Goal: Task Accomplishment & Management: Manage account settings

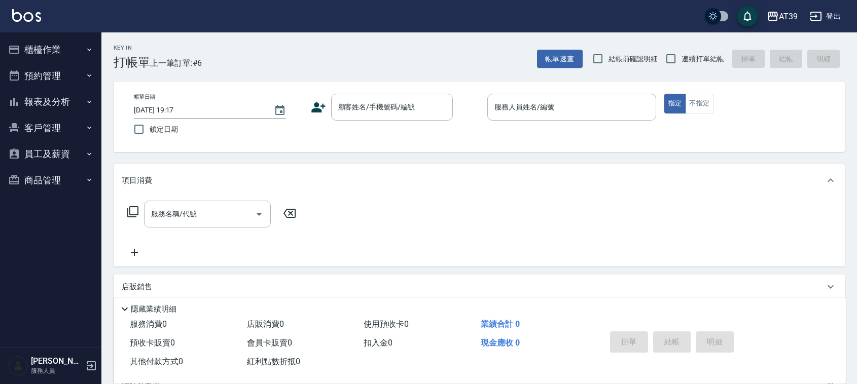
click at [350, 46] on div "Key In 打帳單 上一筆訂單:#6 帳單速查 結帳前確認明細 連續打單結帳 掛單 結帳 明細" at bounding box center [472, 50] width 743 height 37
click at [372, 113] on input "顧客姓名/手機號碼/編號" at bounding box center [384, 107] width 97 height 18
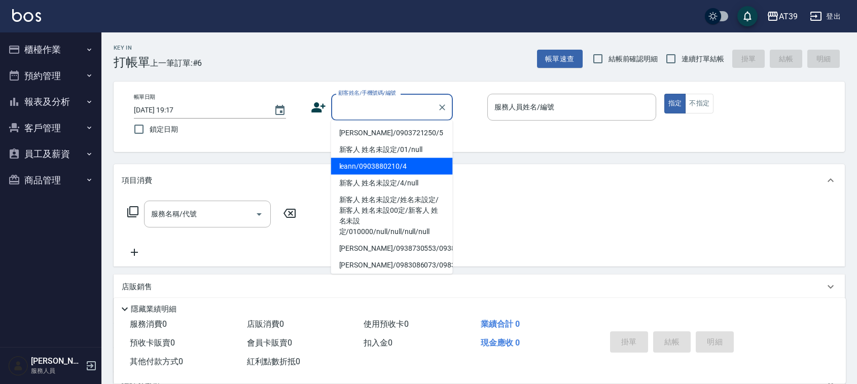
click at [374, 166] on li "leann/0903880210/4" at bounding box center [392, 166] width 122 height 17
type input "leann/0903880210/4"
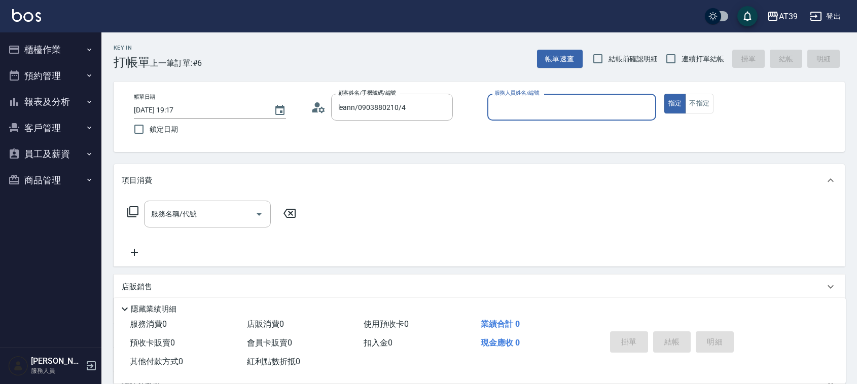
type input "Leann-4"
click at [204, 215] on input "服務名稱/代號" at bounding box center [200, 214] width 102 height 18
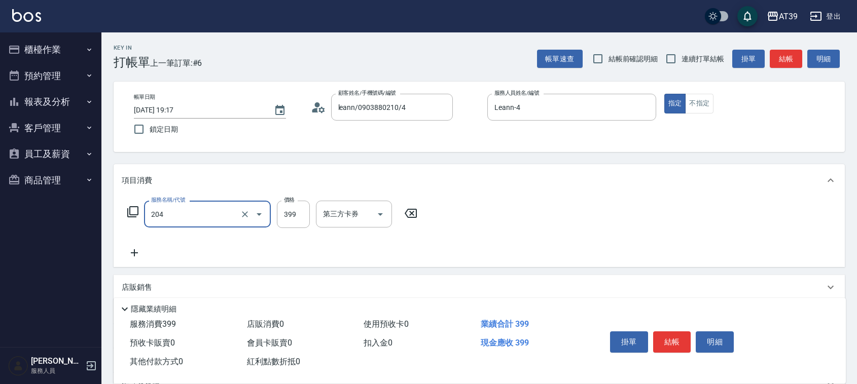
type input "A級洗+剪(204)"
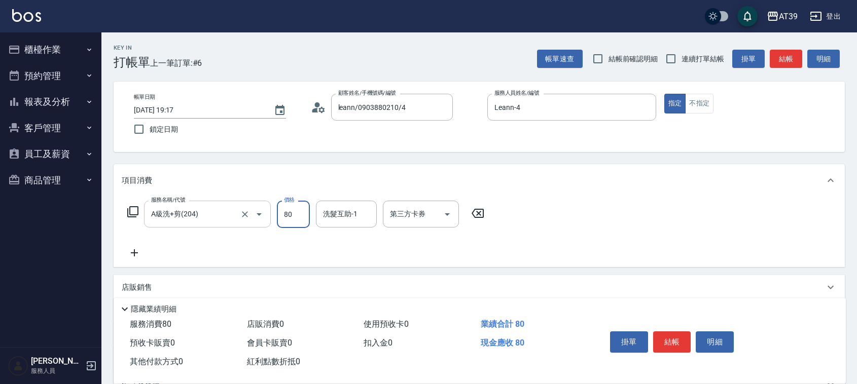
type input "800"
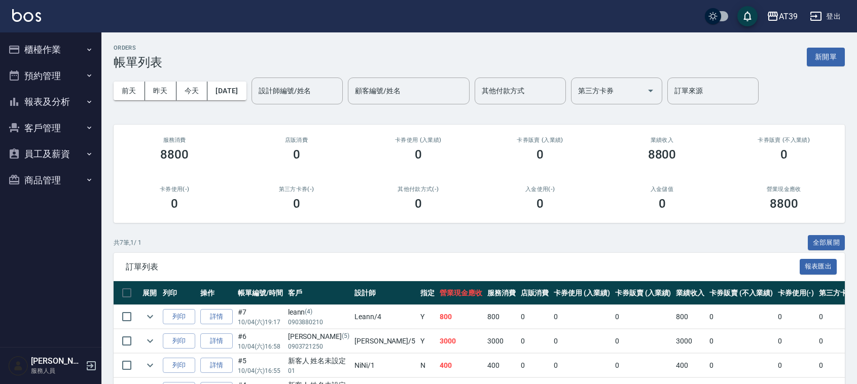
drag, startPoint x: 845, startPoint y: 52, endPoint x: 834, endPoint y: 49, distance: 11.6
click at [844, 52] on div "ORDERS 帳單列表 新開單 [DATE] [DATE] [DATE] [DATE] 設計師編號/姓名 設計師編號/姓名 顧客編號/姓名 顧客編號/姓名 其…" at bounding box center [478, 273] width 755 height 483
click at [834, 49] on button "新開單" at bounding box center [826, 57] width 38 height 19
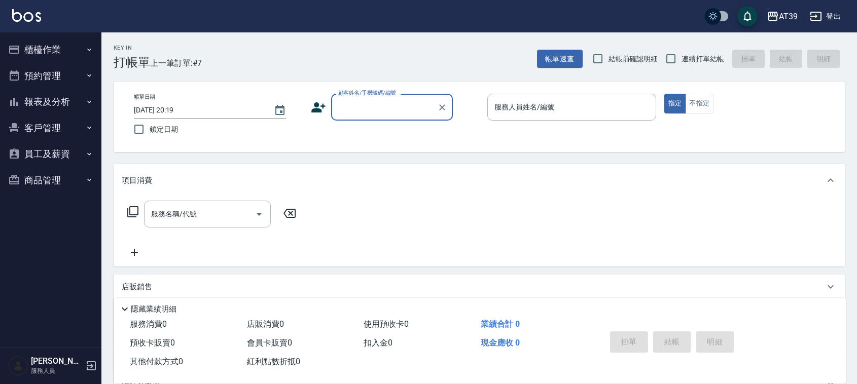
click at [395, 105] on input "顧客姓名/手機號碼/編號" at bounding box center [384, 107] width 97 height 18
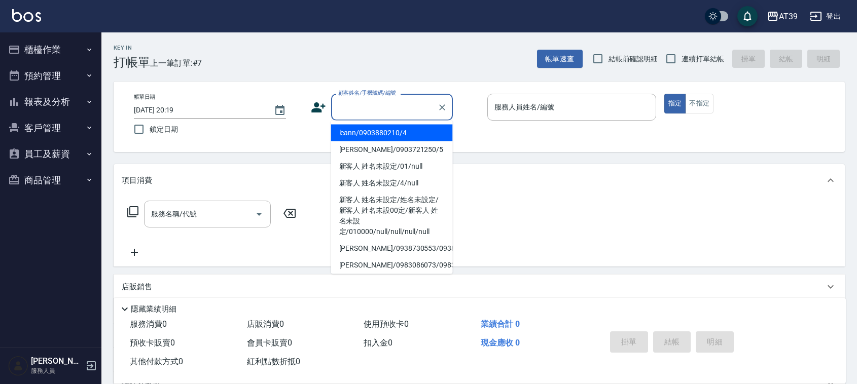
click at [399, 135] on li "leann/0903880210/4" at bounding box center [392, 133] width 122 height 17
type input "leann/0903880210/4"
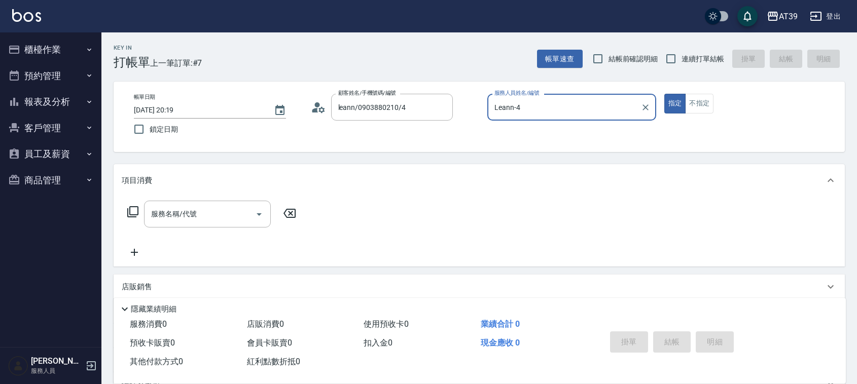
type input "Leann-4"
click at [685, 56] on span "連續打單結帳" at bounding box center [702, 59] width 43 height 11
click at [681, 56] on input "連續打單結帳" at bounding box center [670, 58] width 21 height 21
checkbox input "true"
click at [206, 208] on input "服務名稱/代號" at bounding box center [200, 214] width 102 height 18
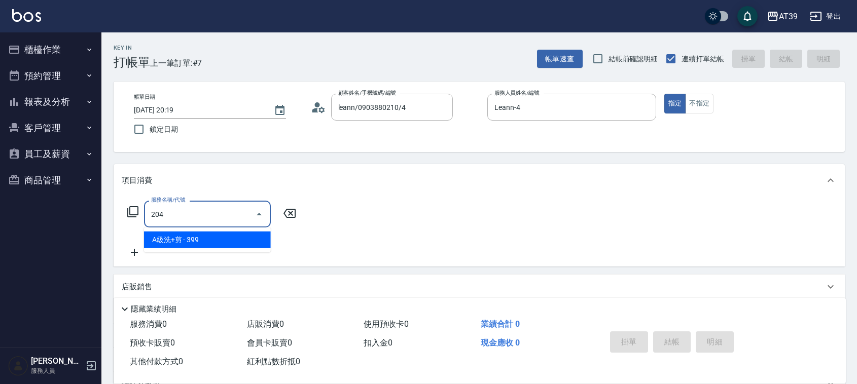
type input "A級洗+剪(204)"
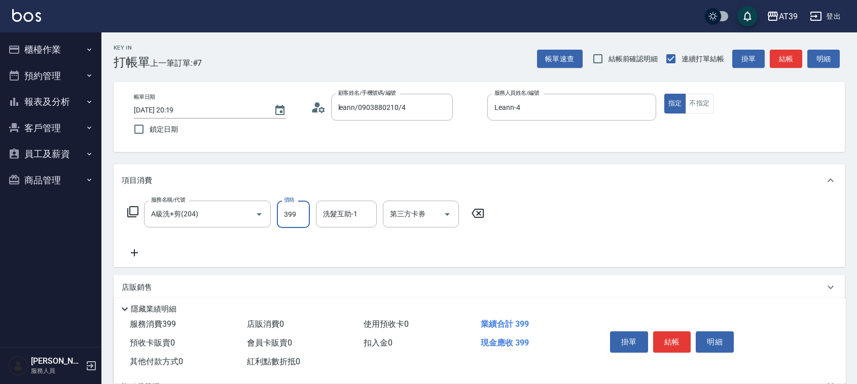
click at [277, 216] on input "399" at bounding box center [293, 214] width 33 height 27
type input "500"
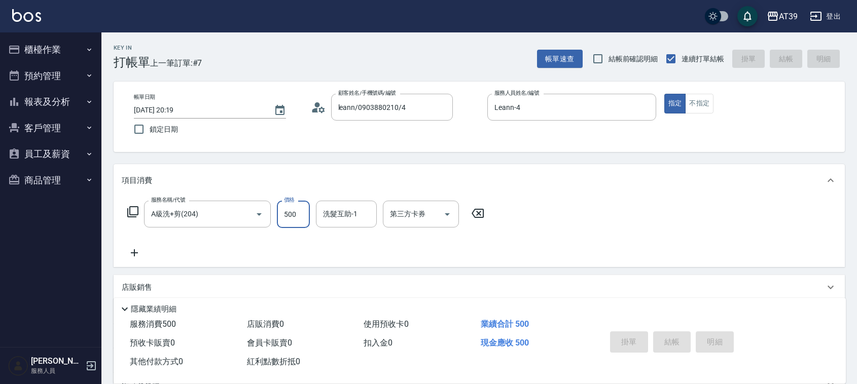
type input "[DATE] 20:20"
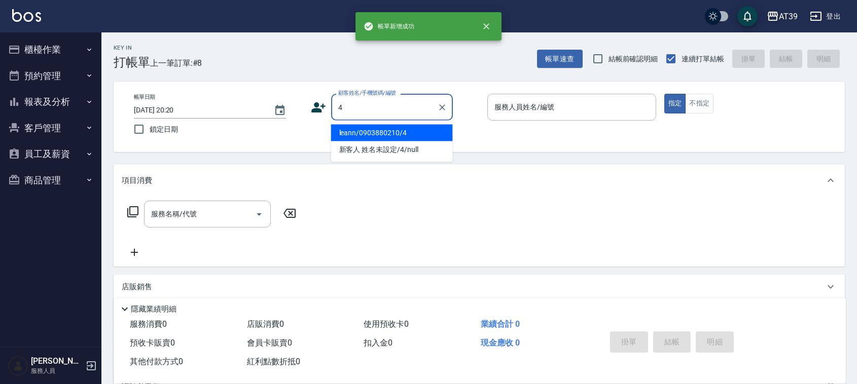
type input "leann/0903880210/4"
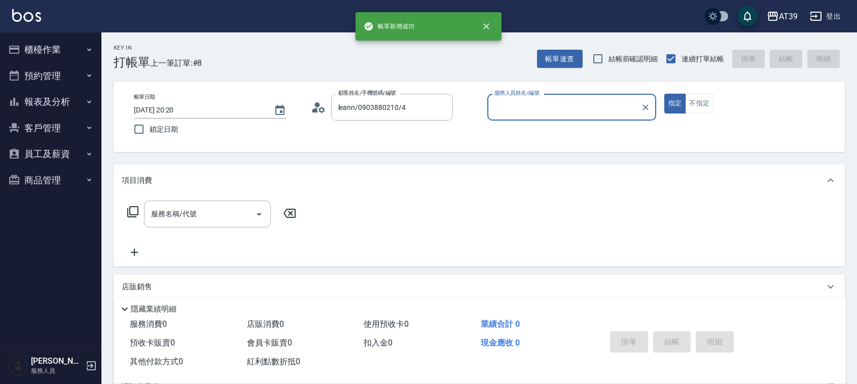
type input "Leann-4"
click at [664, 94] on button "指定" at bounding box center [675, 104] width 22 height 20
type button "true"
type input "新客人 姓名未設定/4/null"
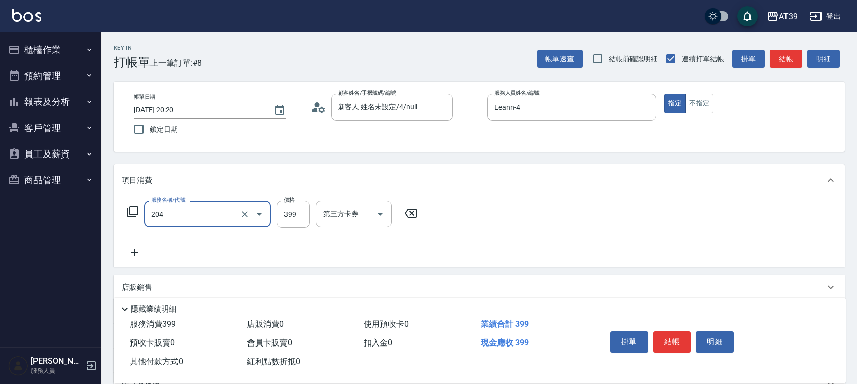
type input "A級洗+剪(204)"
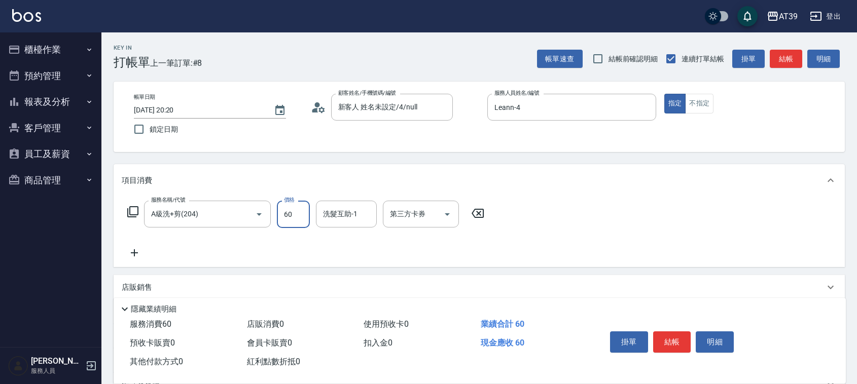
type input "600"
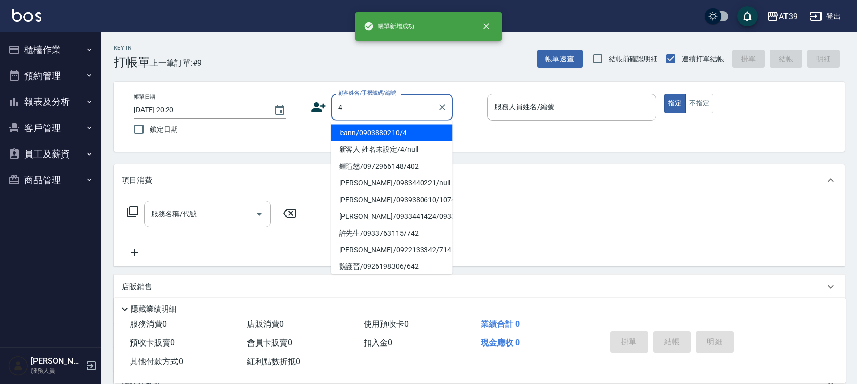
type input "leann/0903880210/4"
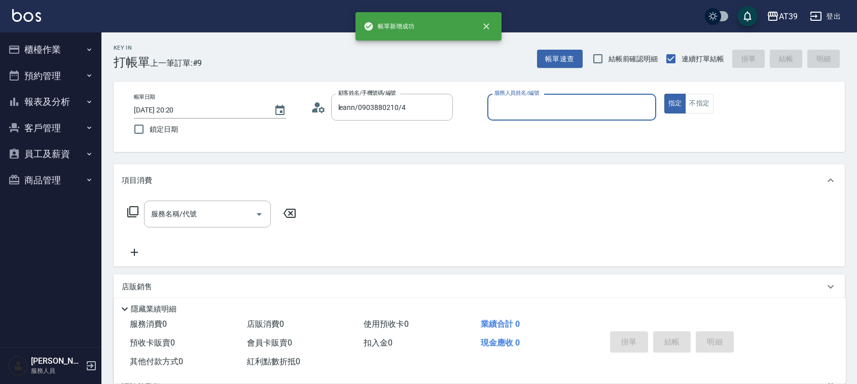
type input "Leann-4"
click at [664, 94] on button "指定" at bounding box center [675, 104] width 22 height 20
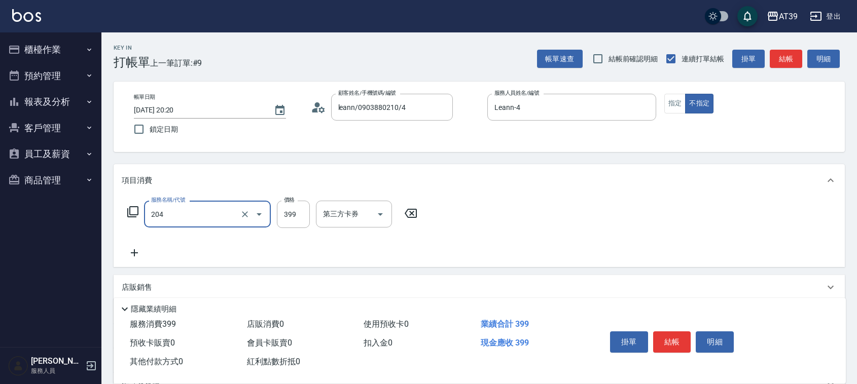
type input "A級洗+剪(204)"
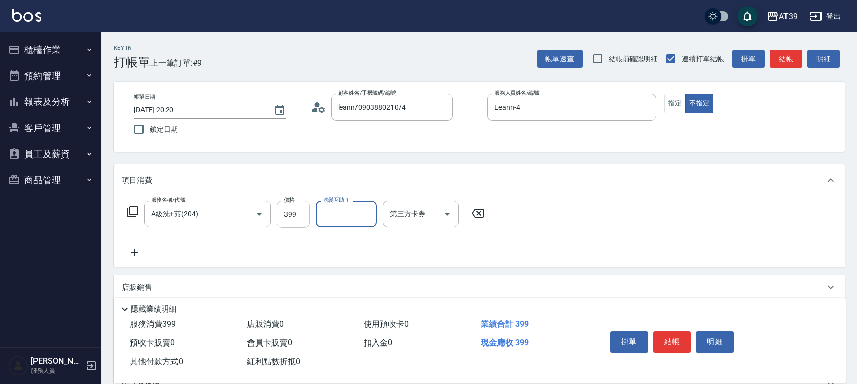
click at [292, 221] on input "399" at bounding box center [293, 214] width 33 height 27
type input "400"
type input "饅頭-87"
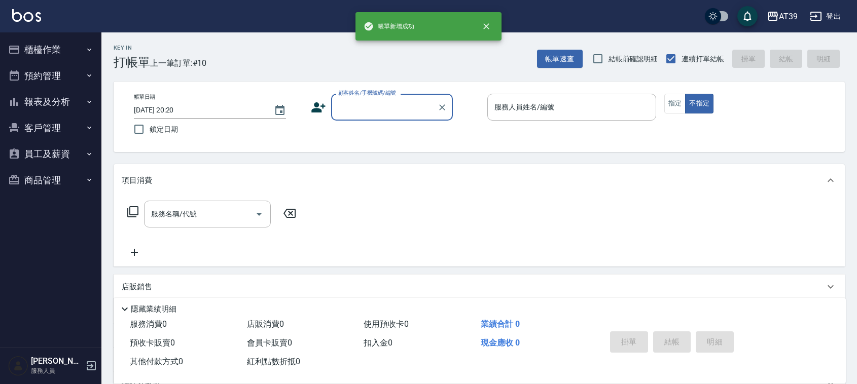
click at [63, 102] on button "報表及分析" at bounding box center [50, 102] width 93 height 26
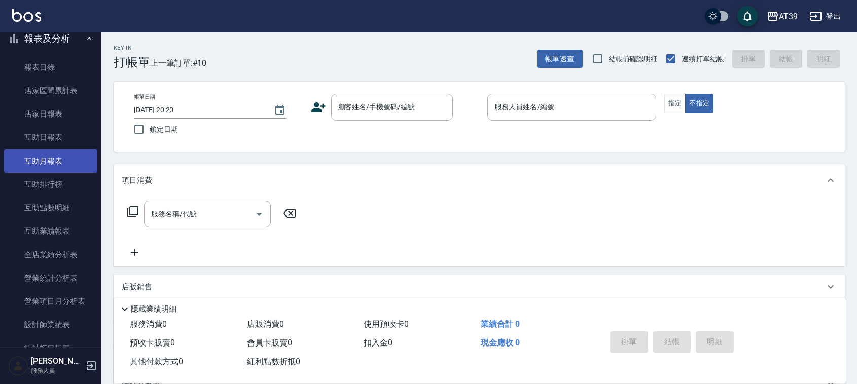
scroll to position [253, 0]
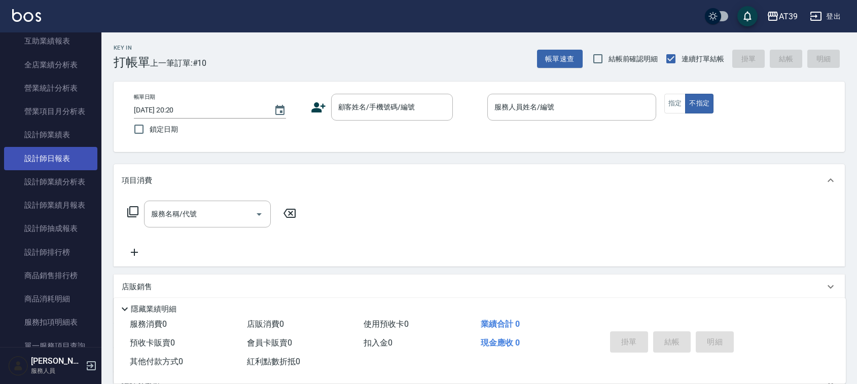
click at [58, 156] on link "設計師日報表" at bounding box center [50, 158] width 93 height 23
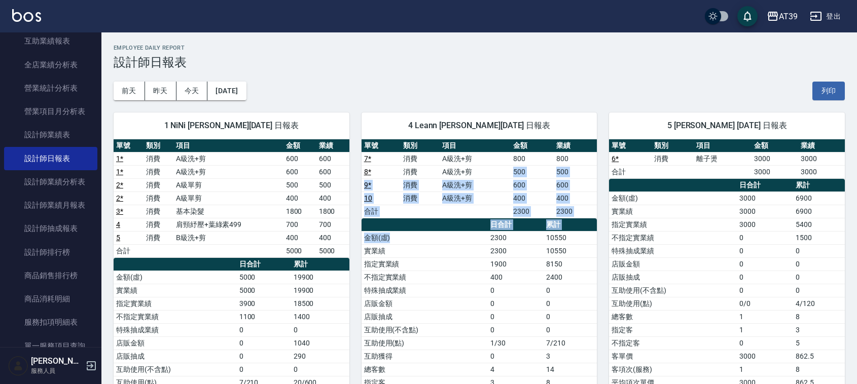
drag, startPoint x: 483, startPoint y: 240, endPoint x: 470, endPoint y: 151, distance: 90.1
click at [474, 162] on div "單號 類別 項目 金額 業績 7 * 消費 A級洗+剪 800 800 8 * 消費 A級洗+剪 500 500 9 * 消費 A級洗+剪 600 600 1…" at bounding box center [479, 290] width 236 height 303
click at [447, 122] on span "4 Leann [PERSON_NAME][DATE] 日報表" at bounding box center [479, 126] width 211 height 10
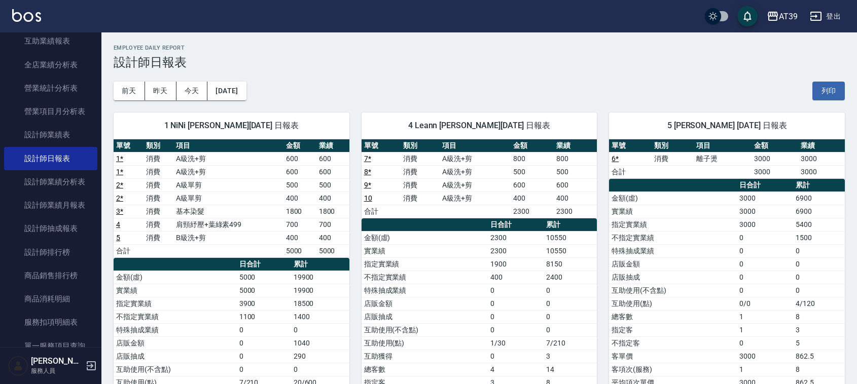
click at [441, 121] on span "4 Leann [PERSON_NAME][DATE] 日報表" at bounding box center [479, 126] width 211 height 10
click at [407, 118] on div "4 Leann [PERSON_NAME][DATE] 日報表" at bounding box center [479, 126] width 236 height 26
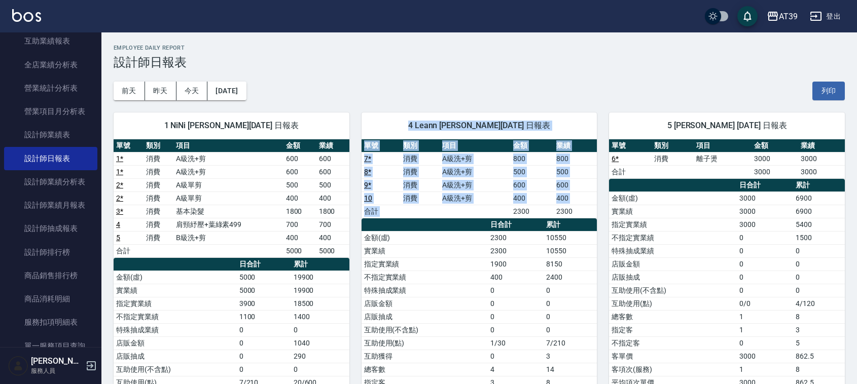
drag, startPoint x: 431, startPoint y: 136, endPoint x: 515, endPoint y: 213, distance: 114.1
click at [515, 213] on div "4 Leann [PERSON_NAME][DATE] 日報表 單號 類別 項目 金額 業績 7 * 消費 A級洗+剪 800 800 8 * 消費 A級洗+…" at bounding box center [479, 284] width 236 height 342
click at [515, 213] on td "2300" at bounding box center [532, 211] width 43 height 13
drag, startPoint x: 515, startPoint y: 213, endPoint x: 450, endPoint y: 133, distance: 103.0
click at [454, 139] on table "單號 類別 項目 金額 業績 7 * 消費 A級洗+剪 800 800 8 * 消費 A級洗+剪 500 500 9 * 消費 A級洗+剪 600 600 1…" at bounding box center [479, 178] width 236 height 79
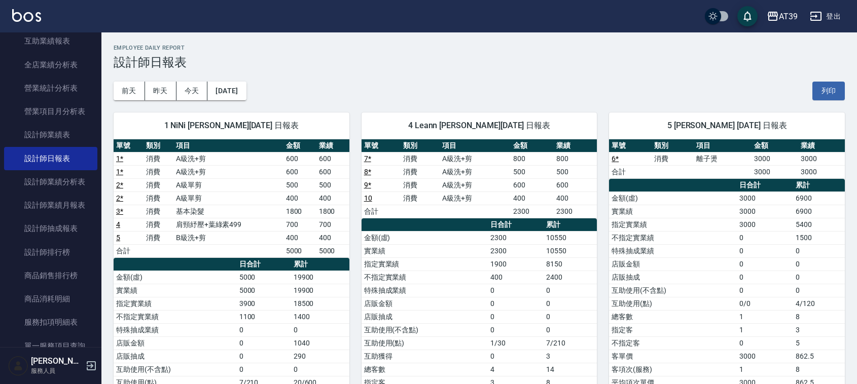
click at [447, 125] on span "4 Leann [PERSON_NAME][DATE] 日報表" at bounding box center [479, 126] width 211 height 10
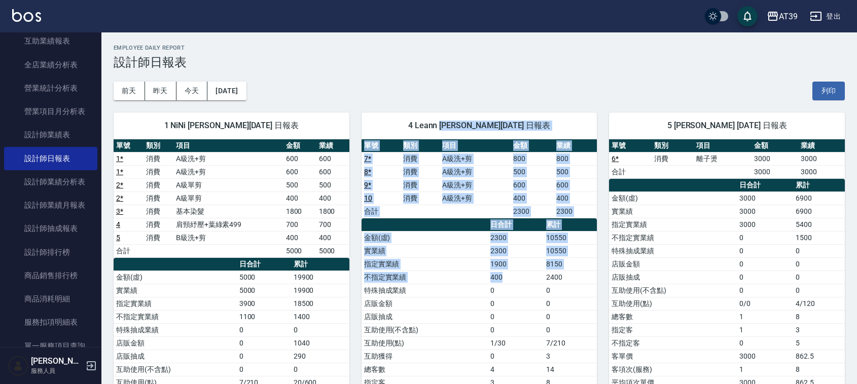
drag, startPoint x: 461, startPoint y: 138, endPoint x: 511, endPoint y: 272, distance: 142.6
click at [511, 272] on div "4 Leann [PERSON_NAME][DATE] 日報表 單號 類別 項目 金額 業績 7 * 消費 A級洗+剪 800 800 8 * 消費 A級洗+…" at bounding box center [479, 284] width 236 height 342
click at [511, 272] on td "400" at bounding box center [516, 277] width 56 height 13
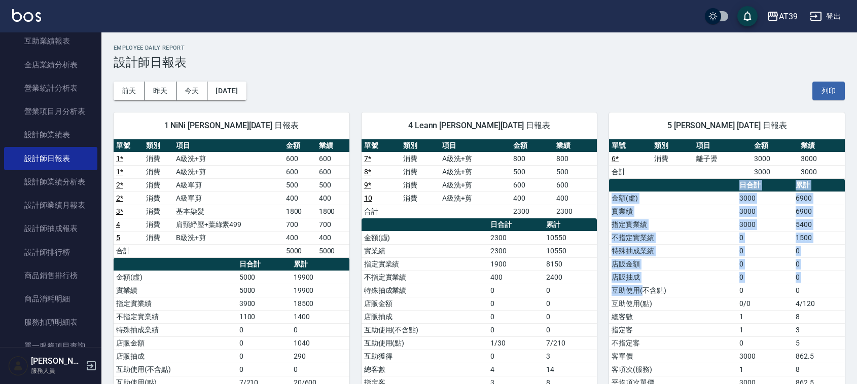
drag, startPoint x: 644, startPoint y: 290, endPoint x: 592, endPoint y: 165, distance: 135.2
click at [597, 180] on div "5 [PERSON_NAME] [DATE] 日報表 單號 類別 項目 金額 業績 6 * 消費 離子燙 3000 3000 合計 3000 3000 日合計…" at bounding box center [721, 297] width 248 height 394
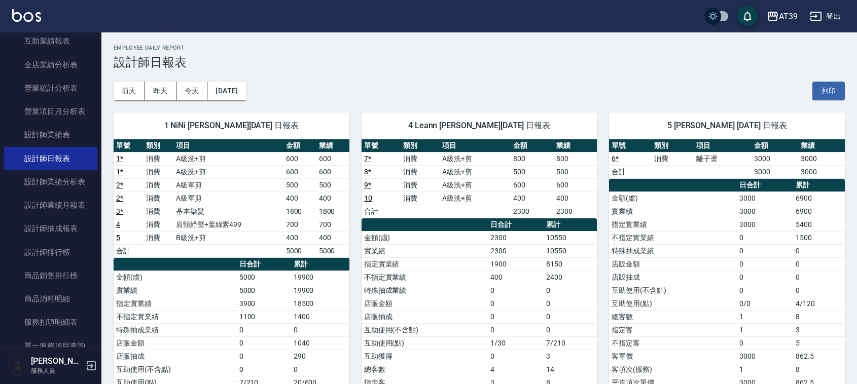
click at [587, 151] on th "業績" at bounding box center [575, 145] width 43 height 13
click at [249, 101] on div "1 NiNi [PERSON_NAME][DATE] 日報表 單號 類別 項目 金額 業績 1 * 消費 A級洗+剪 600 600 1 * 消費 A級洗+剪…" at bounding box center [225, 297] width 248 height 394
click at [246, 88] on button "[DATE]" at bounding box center [226, 91] width 39 height 19
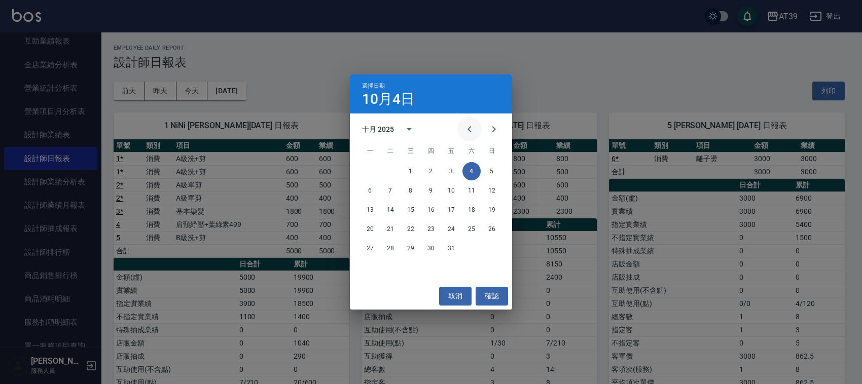
click at [462, 125] on button "Previous month" at bounding box center [469, 129] width 24 height 24
click at [430, 176] on button "4" at bounding box center [431, 171] width 18 height 18
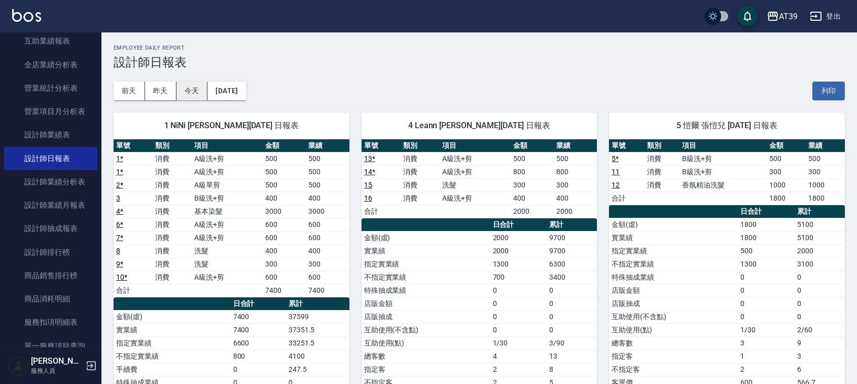
click at [200, 92] on button "今天" at bounding box center [191, 91] width 31 height 19
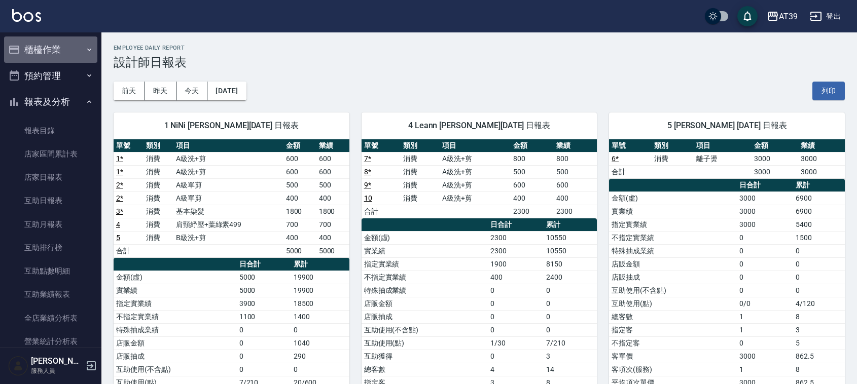
click at [55, 47] on button "櫃檯作業" at bounding box center [50, 50] width 93 height 26
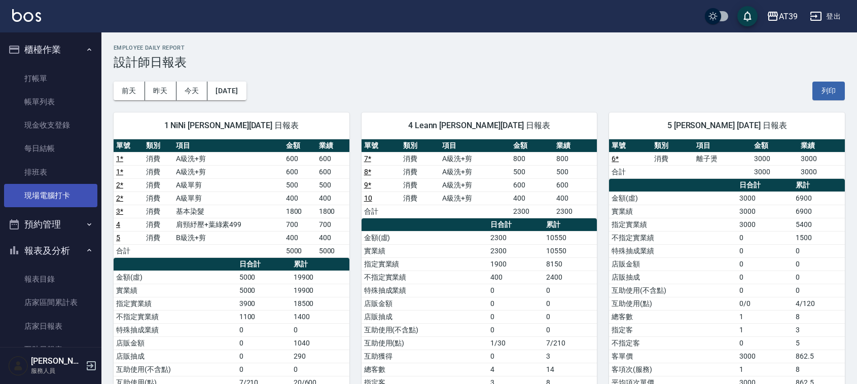
click at [47, 194] on link "現場電腦打卡" at bounding box center [50, 195] width 93 height 23
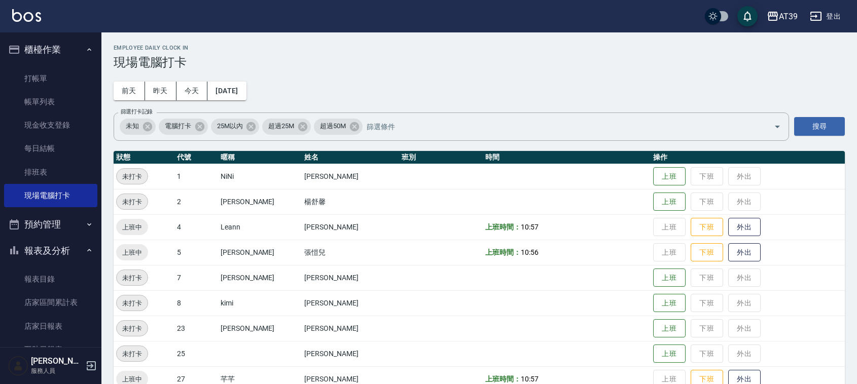
click at [676, 233] on td "上班 下班 外出" at bounding box center [747, 226] width 194 height 25
click at [690, 231] on button "下班" at bounding box center [706, 228] width 32 height 18
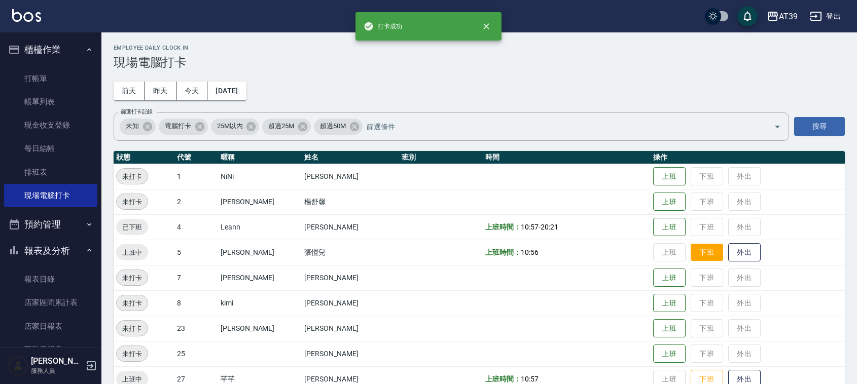
click at [690, 254] on button "下班" at bounding box center [706, 253] width 32 height 18
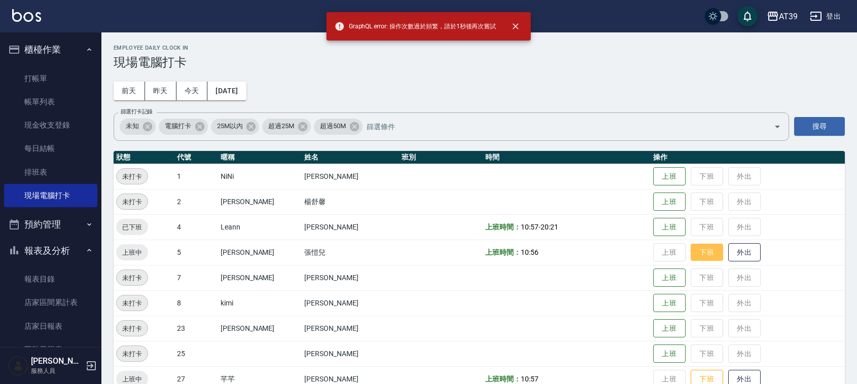
click at [690, 254] on button "下班" at bounding box center [706, 253] width 32 height 18
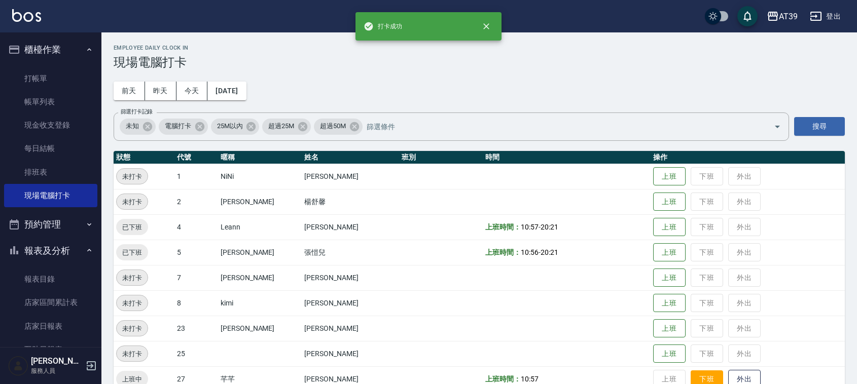
click at [702, 376] on button "下班" at bounding box center [706, 380] width 32 height 18
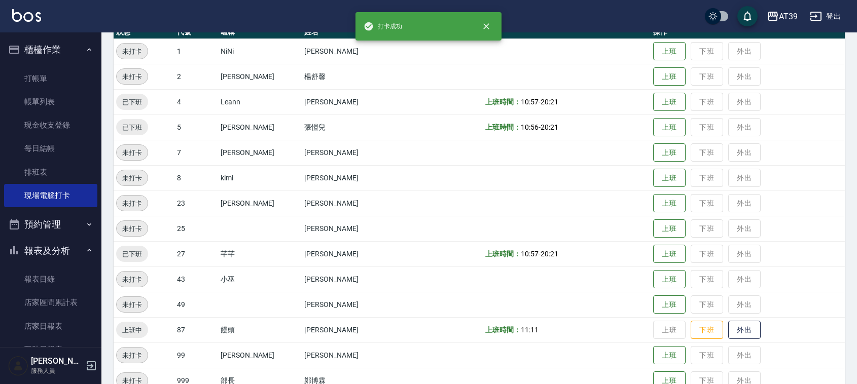
scroll to position [127, 0]
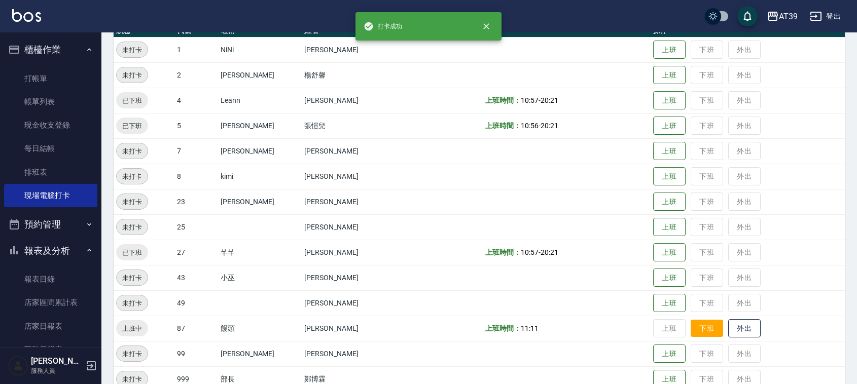
click at [697, 333] on button "下班" at bounding box center [706, 329] width 32 height 18
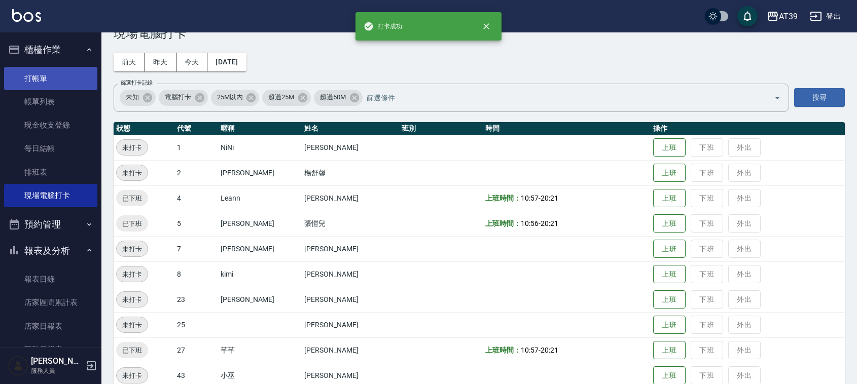
scroll to position [0, 0]
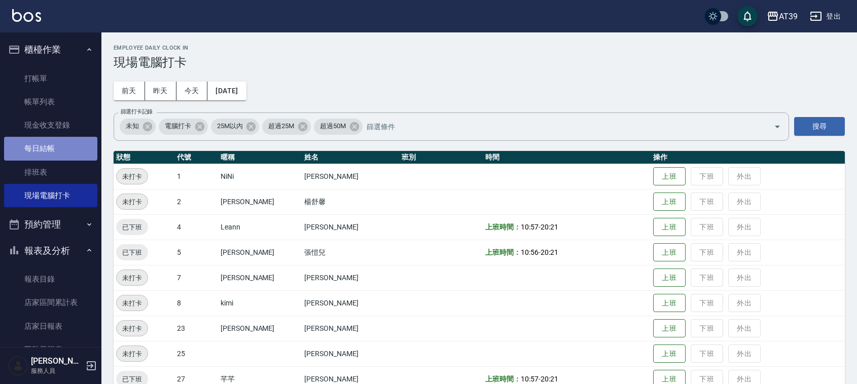
click at [62, 148] on link "每日結帳" at bounding box center [50, 148] width 93 height 23
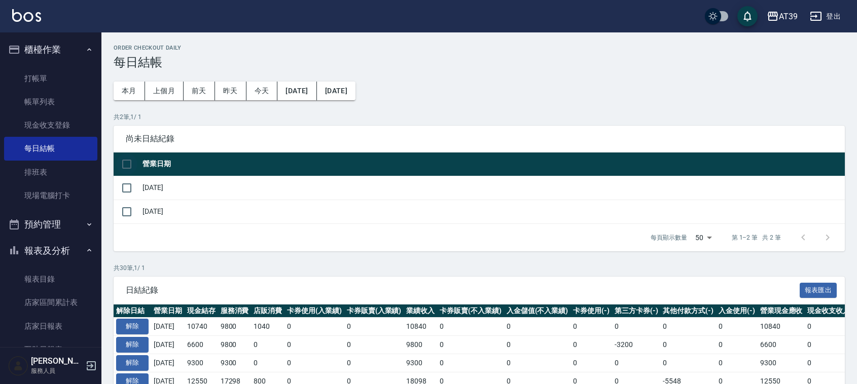
click at [122, 165] on input "checkbox" at bounding box center [126, 164] width 21 height 21
checkbox input "true"
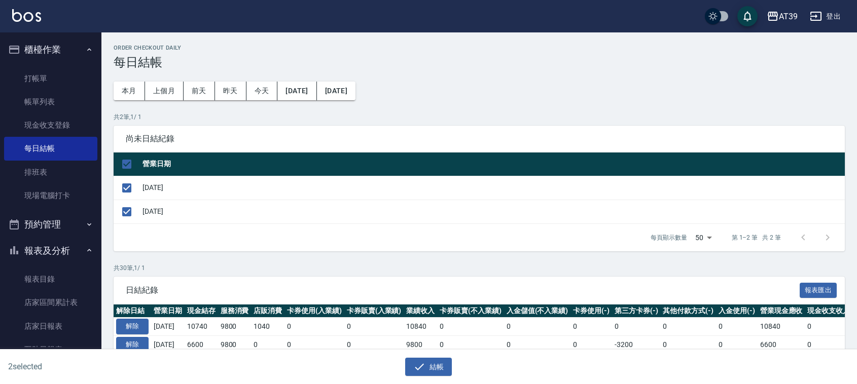
click at [428, 378] on div "2 selected 結帳" at bounding box center [428, 367] width 857 height 35
click at [426, 362] on button "結帳" at bounding box center [428, 367] width 47 height 19
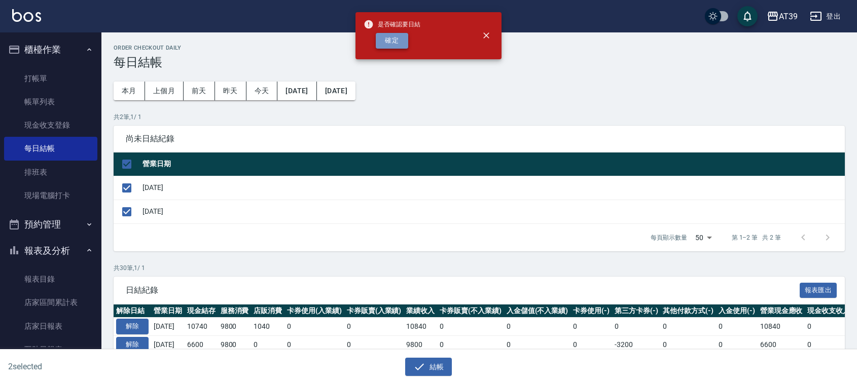
click at [391, 42] on button "確定" at bounding box center [392, 41] width 32 height 16
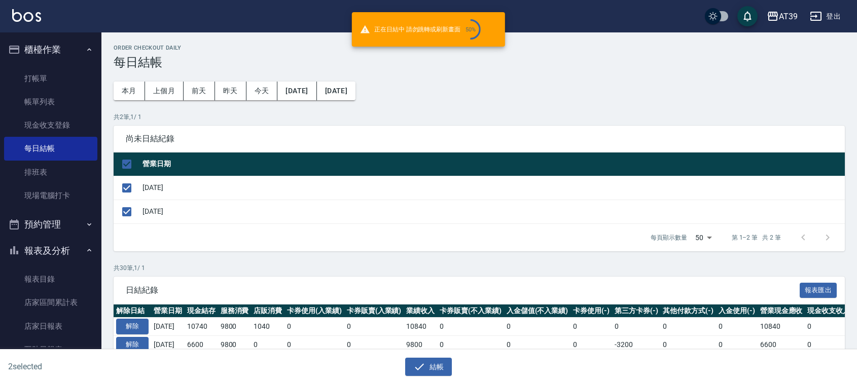
checkbox input "false"
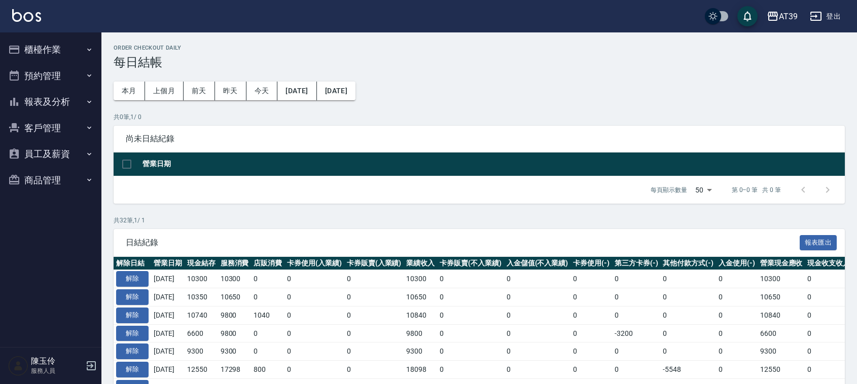
click at [53, 107] on button "報表及分析" at bounding box center [50, 102] width 93 height 26
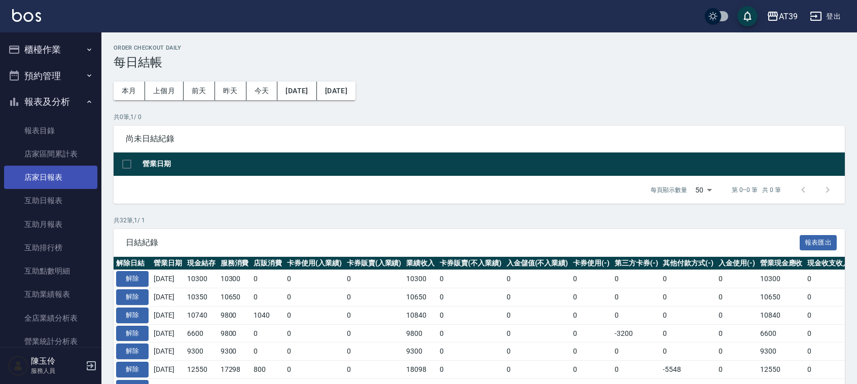
click at [67, 173] on link "店家日報表" at bounding box center [50, 177] width 93 height 23
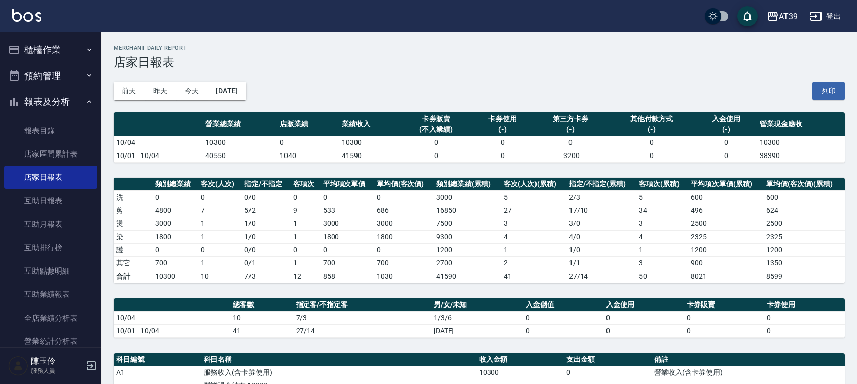
click at [202, 196] on td "0" at bounding box center [220, 197] width 44 height 13
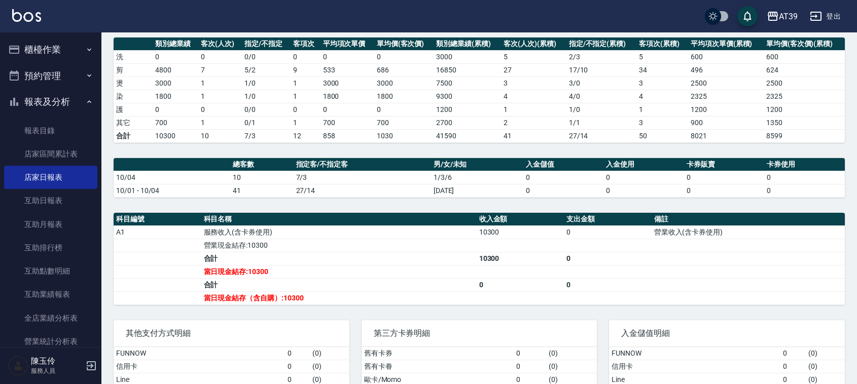
scroll to position [190, 0]
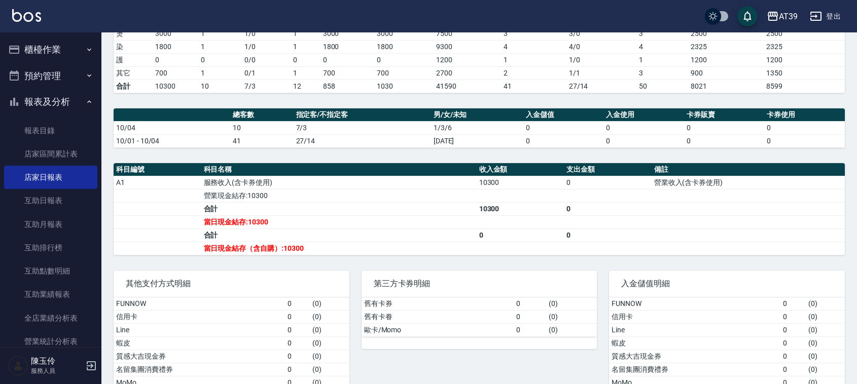
click at [452, 212] on td "合計" at bounding box center [338, 208] width 275 height 13
